Goal: Transaction & Acquisition: Purchase product/service

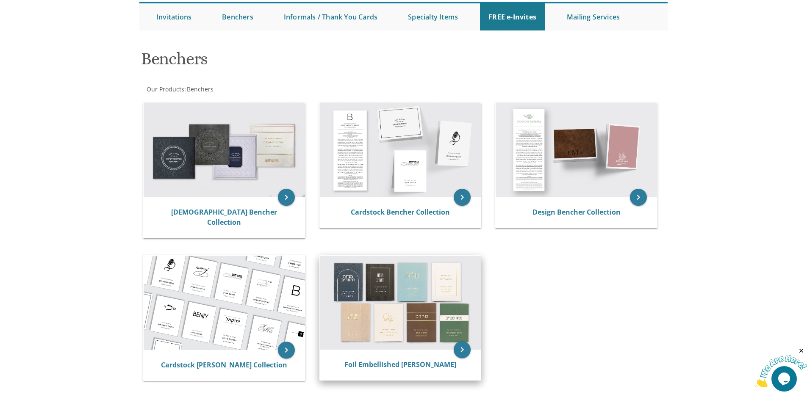
click at [381, 280] on img at bounding box center [400, 303] width 161 height 94
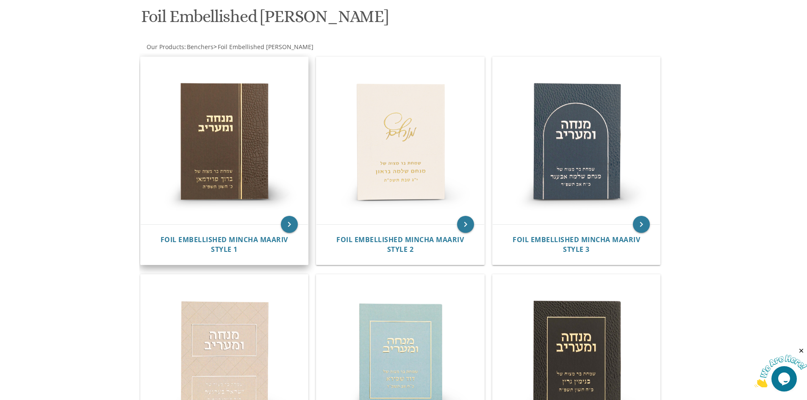
scroll to position [169, 0]
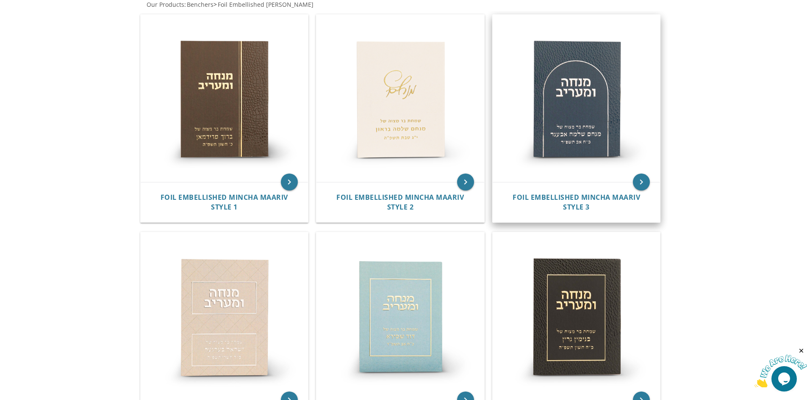
click at [547, 125] on img at bounding box center [576, 99] width 168 height 168
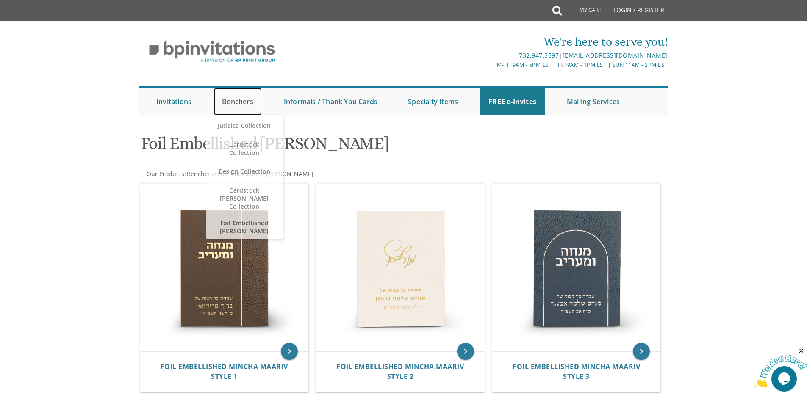
click at [251, 102] on link "Benchers" at bounding box center [237, 101] width 48 height 27
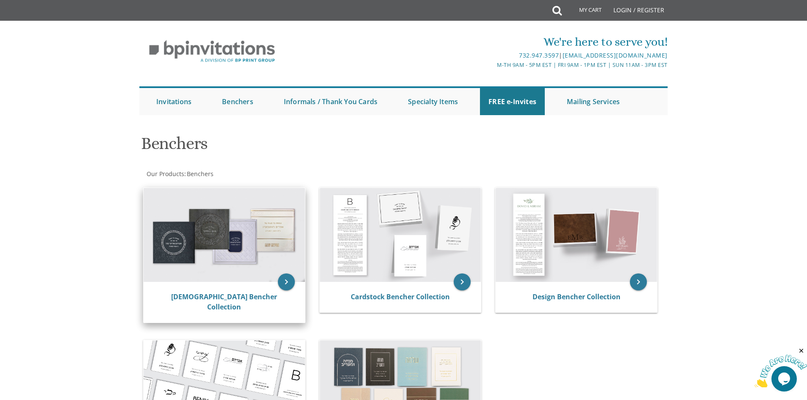
click at [231, 229] on img at bounding box center [224, 235] width 161 height 94
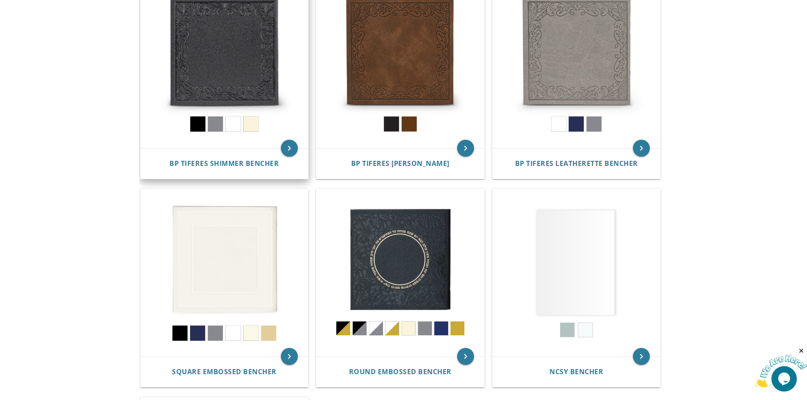
scroll to position [254, 0]
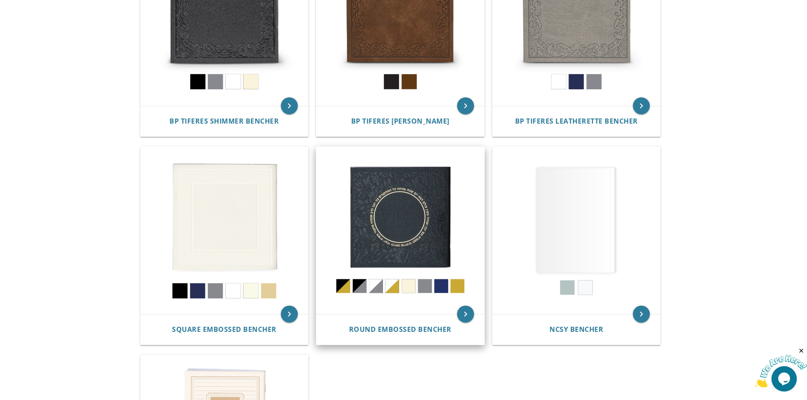
click at [414, 219] on img at bounding box center [400, 231] width 168 height 168
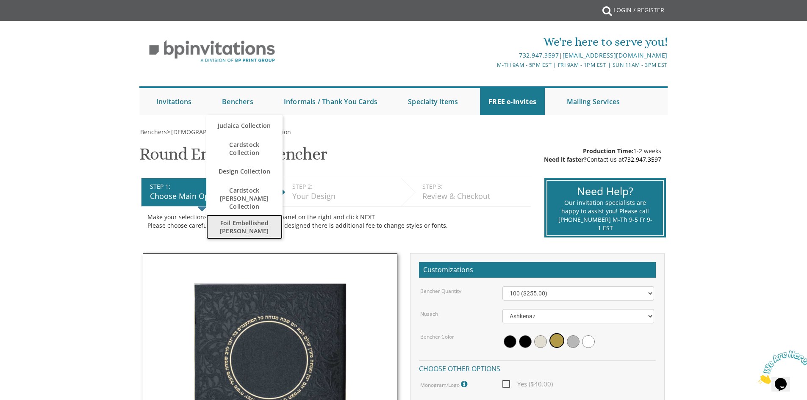
click at [232, 215] on span "Foil Embellished [PERSON_NAME]" at bounding box center [244, 227] width 59 height 25
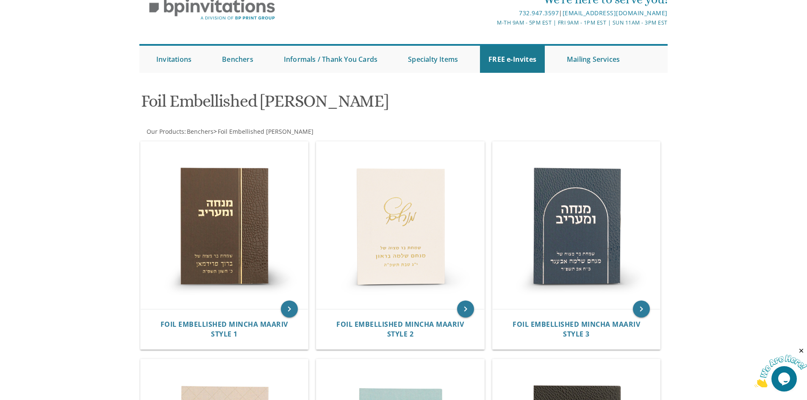
scroll to position [169, 0]
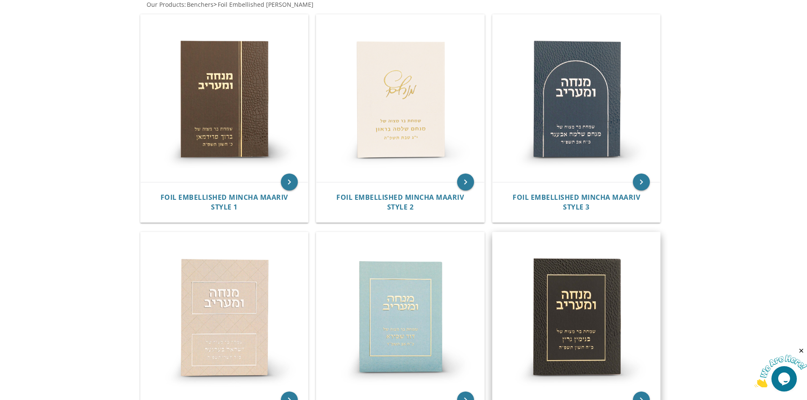
click at [564, 290] on img at bounding box center [576, 316] width 168 height 168
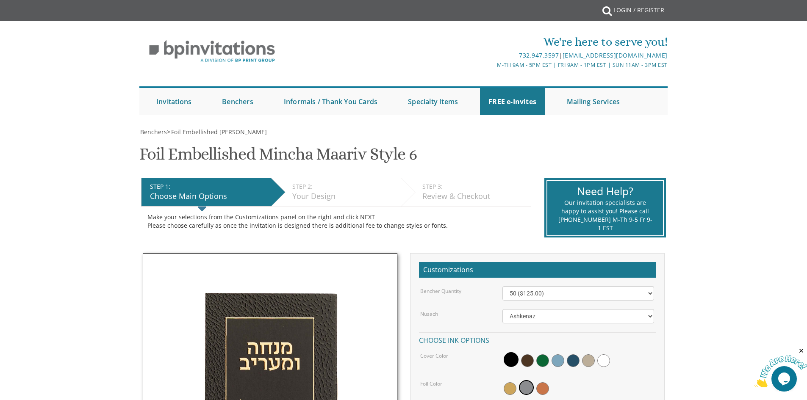
scroll to position [85, 0]
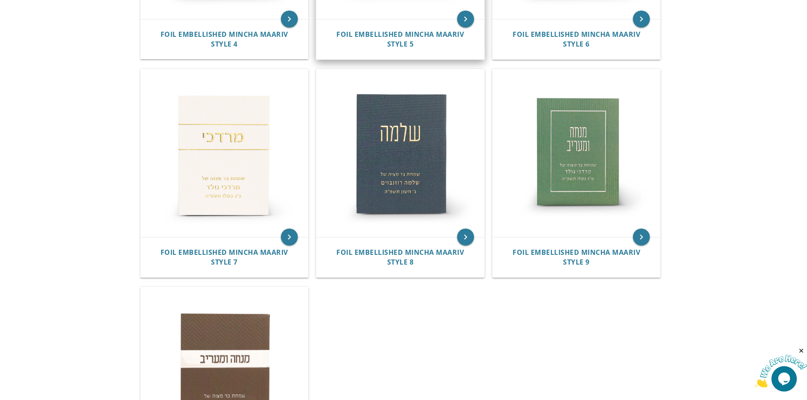
scroll to position [635, 0]
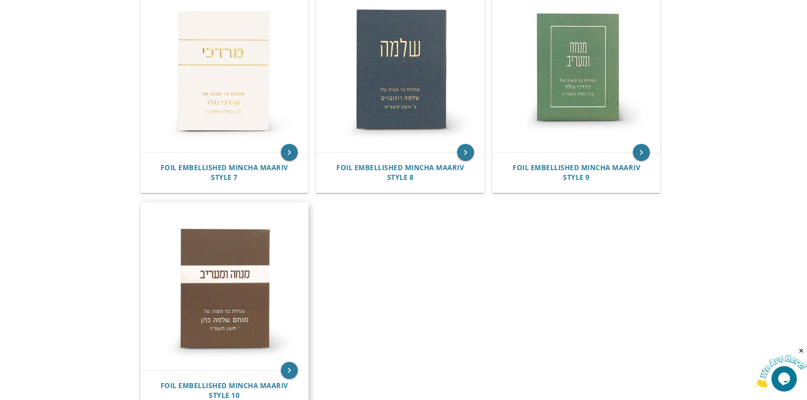
click at [249, 280] on img at bounding box center [225, 287] width 168 height 168
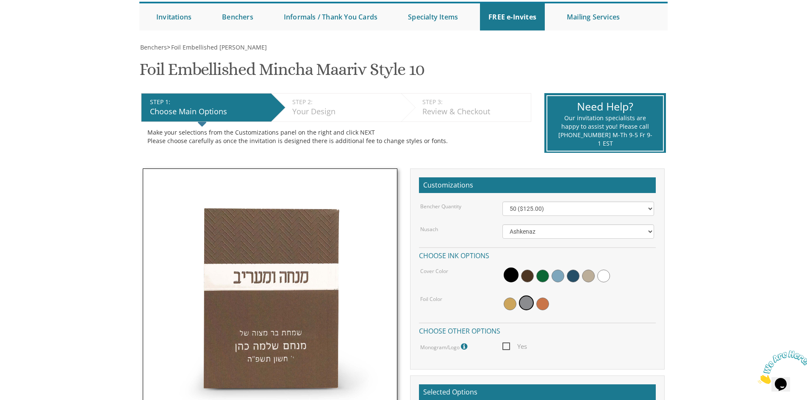
scroll to position [169, 0]
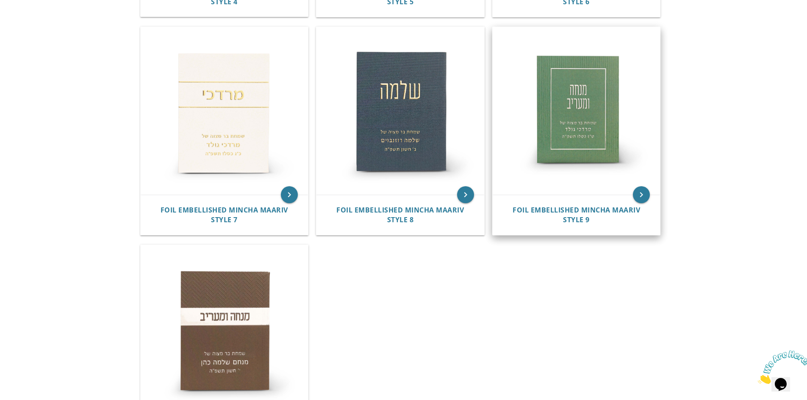
scroll to position [720, 0]
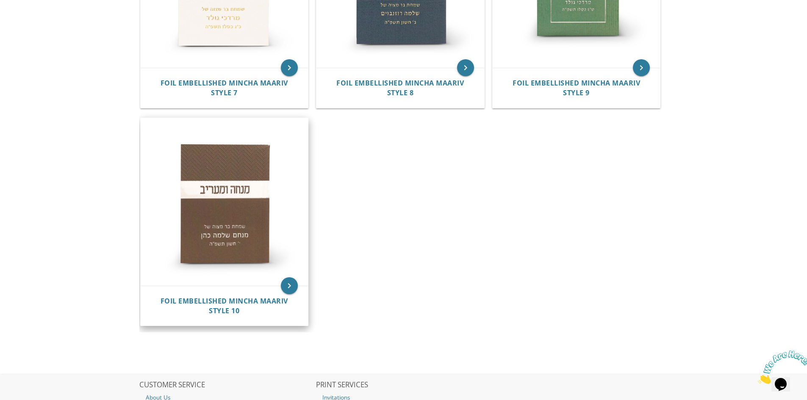
click at [232, 200] on img at bounding box center [225, 202] width 168 height 168
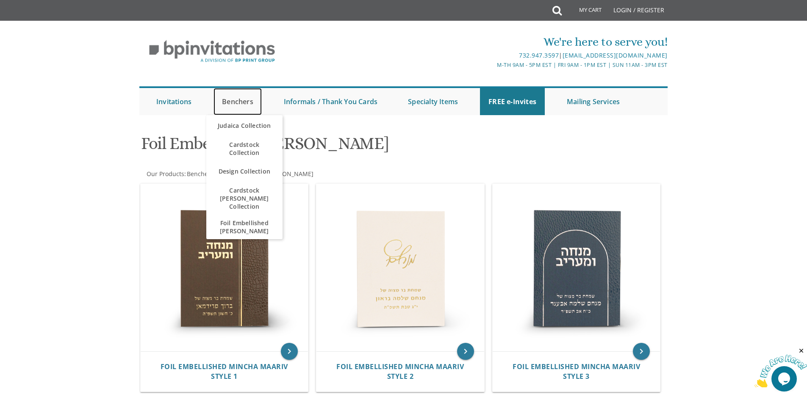
click at [240, 101] on link "Benchers" at bounding box center [237, 101] width 48 height 27
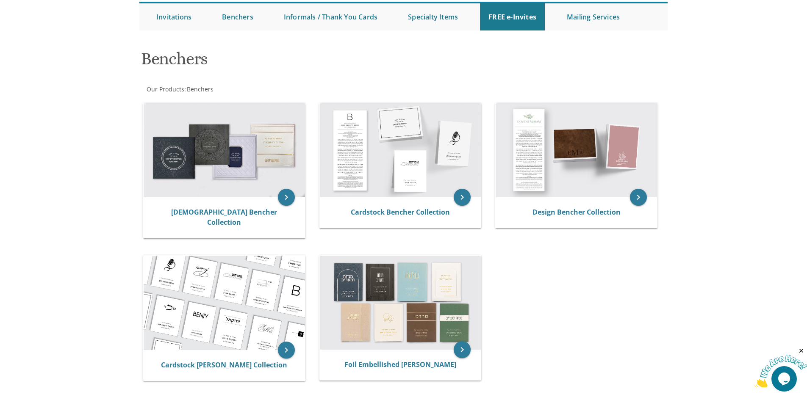
scroll to position [127, 0]
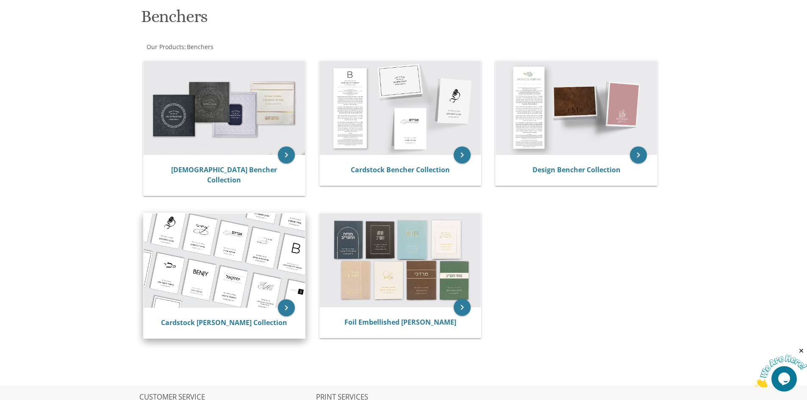
click at [235, 246] on img at bounding box center [224, 260] width 161 height 94
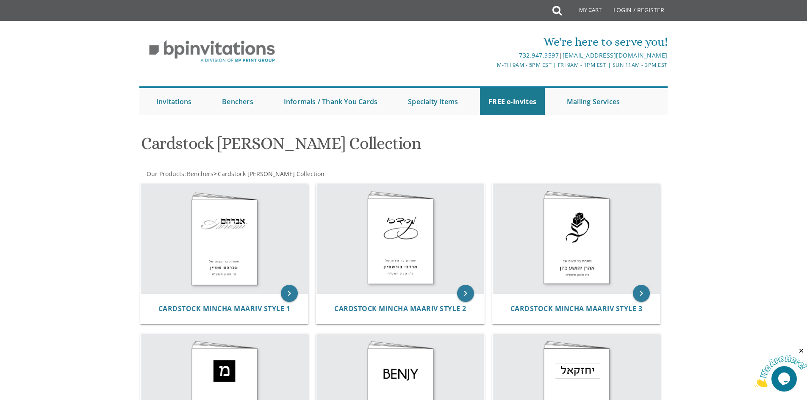
scroll to position [85, 0]
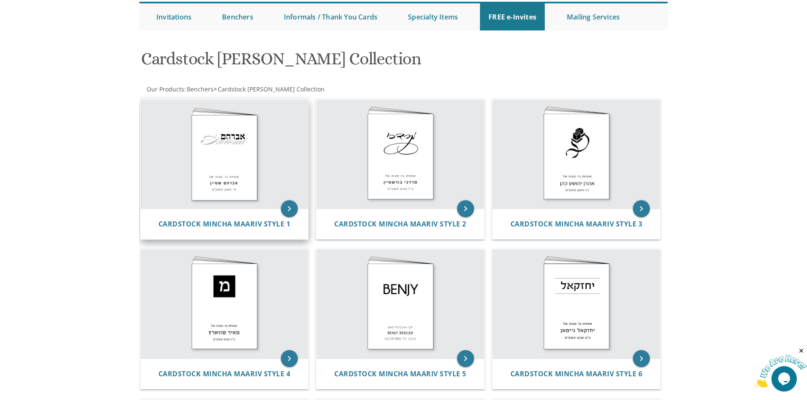
click at [229, 177] on img at bounding box center [225, 154] width 168 height 109
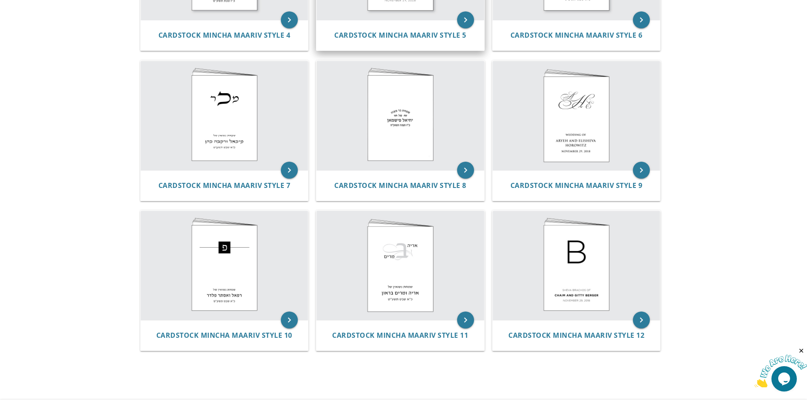
scroll to position [508, 0]
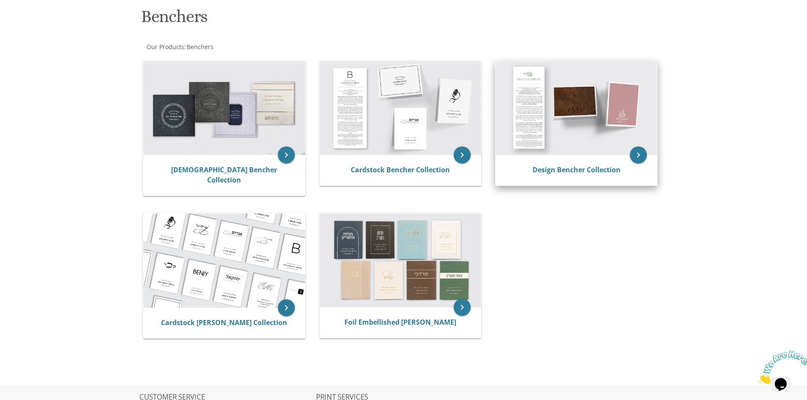
click at [575, 110] on img at bounding box center [575, 108] width 161 height 94
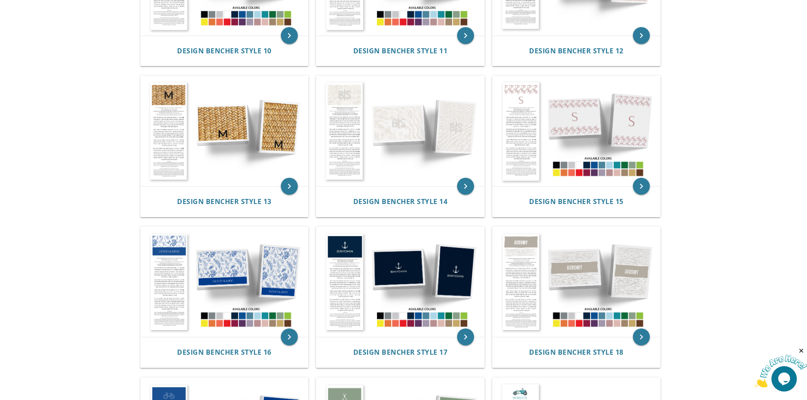
scroll to position [847, 0]
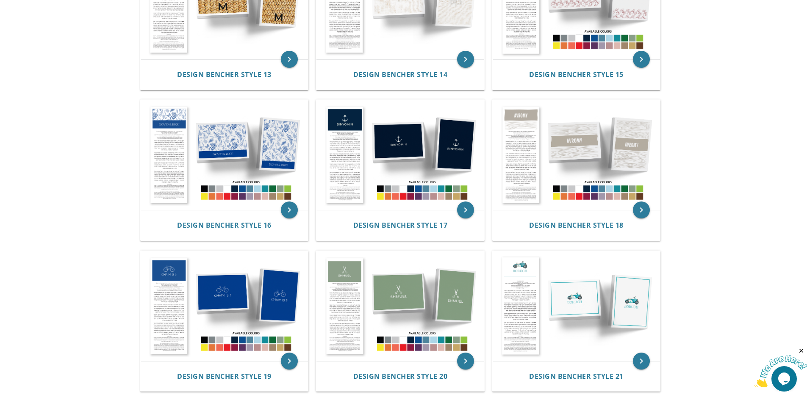
click at [711, 37] on body "My Cart Total: View Cart Item(s) Submit My Cart Total: View Cart Item(s) Login …" at bounding box center [403, 88] width 807 height 1871
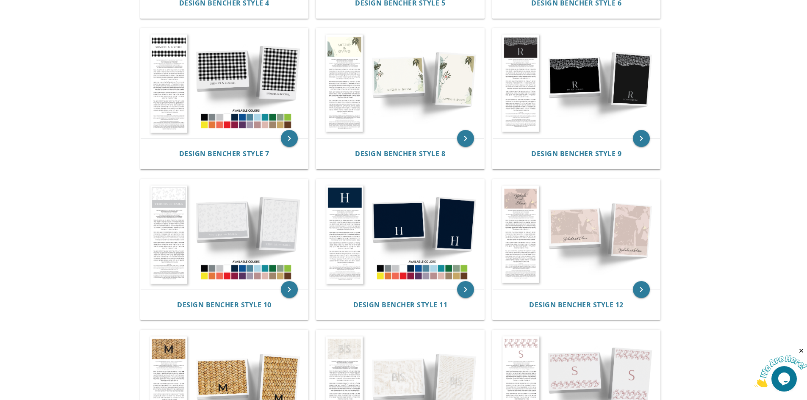
scroll to position [254, 0]
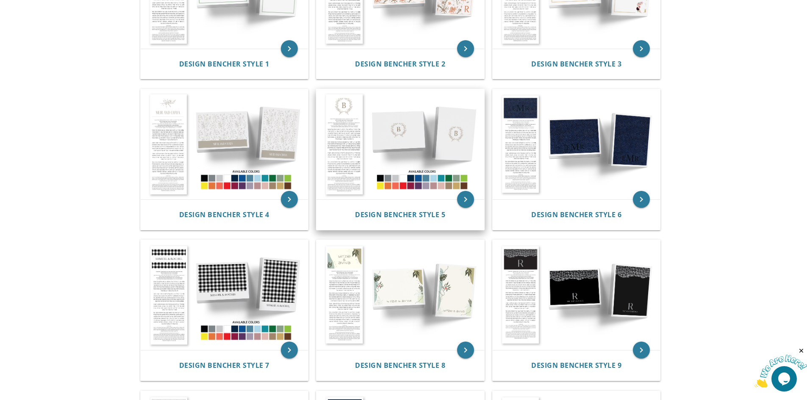
click at [387, 137] on img at bounding box center [400, 144] width 168 height 110
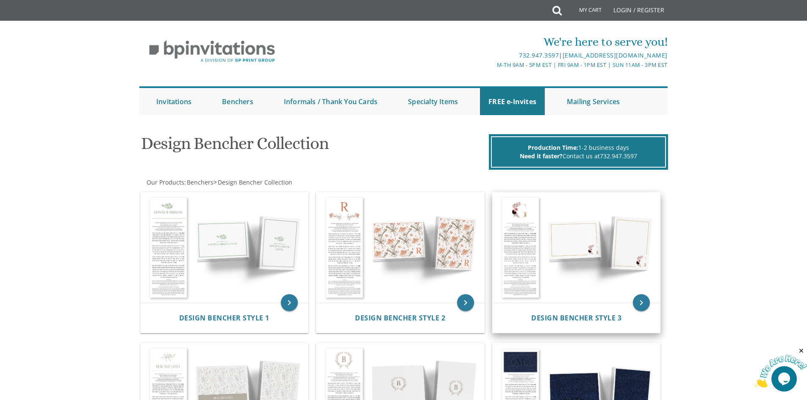
click at [535, 252] on img at bounding box center [576, 248] width 168 height 110
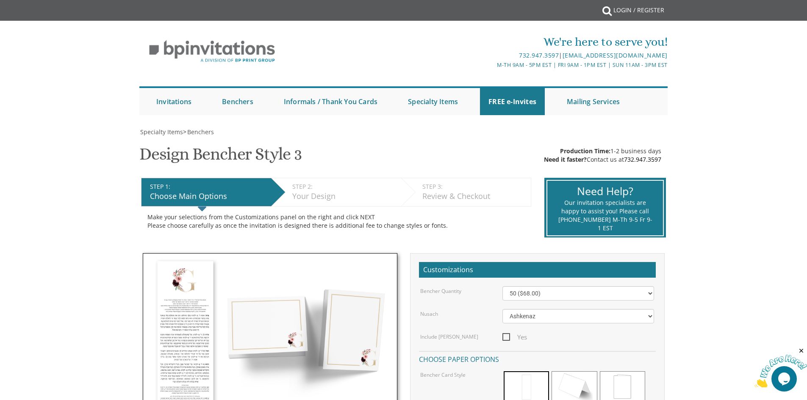
scroll to position [127, 0]
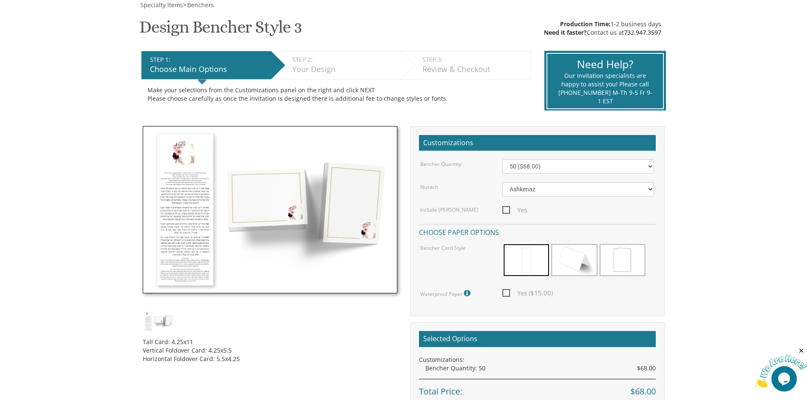
click at [194, 191] on img at bounding box center [270, 210] width 254 height 168
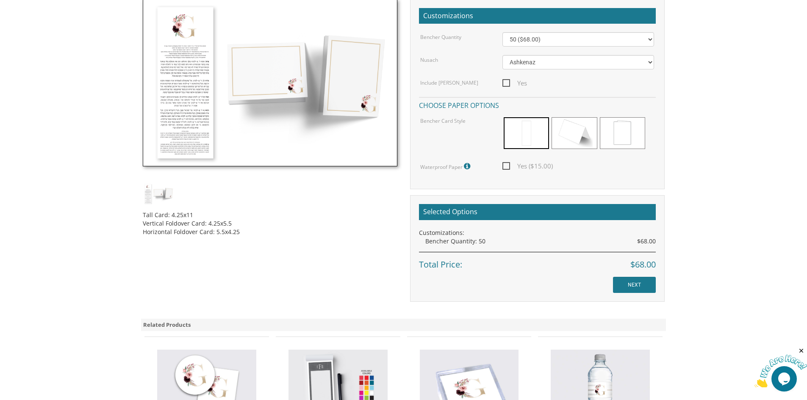
scroll to position [42, 0]
